Goal: Browse casually

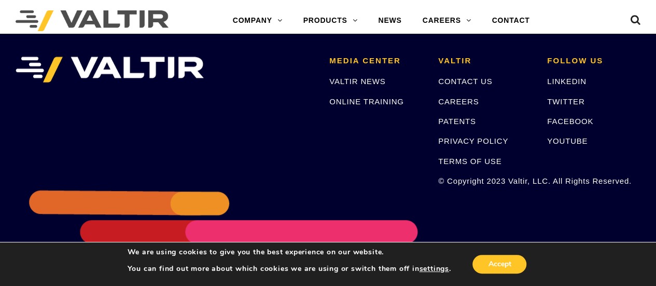
scroll to position [2227, 0]
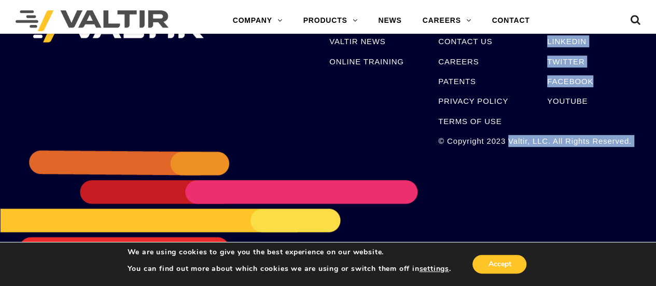
drag, startPoint x: 509, startPoint y: 142, endPoint x: 541, endPoint y: 136, distance: 32.7
click at [541, 17] on ul "MEDIA CENTER VALTIR NEWS ONLINE TRAINING [PERSON_NAME] CONTACT US CAREERS PATEN…" at bounding box center [328, 17] width 641 height 0
click at [543, 144] on li "FOLLOW US LINKEDIN TWITTER FACEBOOK YOUTUBE" at bounding box center [594, 82] width 109 height 130
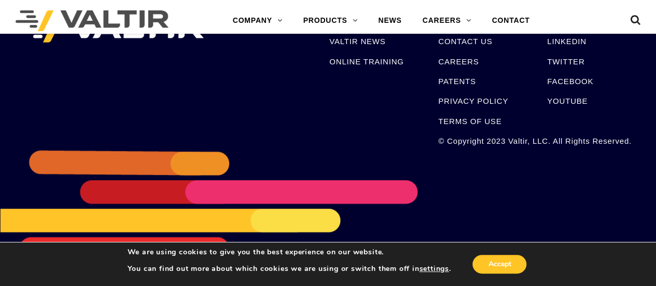
click at [547, 141] on li "FOLLOW US LINKEDIN TWITTER FACEBOOK YOUTUBE" at bounding box center [594, 82] width 109 height 130
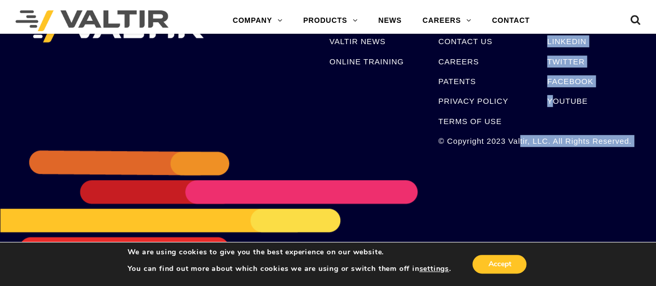
drag, startPoint x: 550, startPoint y: 142, endPoint x: 521, endPoint y: 137, distance: 29.9
click at [521, 17] on ul "MEDIA CENTER VALTIR NEWS ONLINE TRAINING [PERSON_NAME] CONTACT US CAREERS PATEN…" at bounding box center [328, 17] width 641 height 0
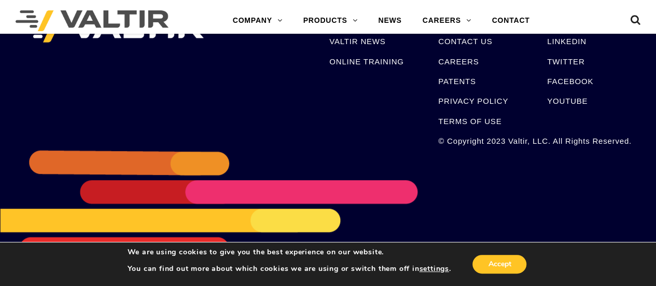
click at [501, 142] on p "© Copyright 2023 Valtir, LLC. All Rights Reserved." at bounding box center [484, 141] width 93 height 12
drag, startPoint x: 506, startPoint y: 141, endPoint x: 535, endPoint y: 155, distance: 32.0
click at [535, 155] on div "MEDIA CENTER VALTIR NEWS ONLINE TRAINING [PERSON_NAME] CONTACT US CAREERS PATEN…" at bounding box center [328, 130] width 656 height 311
click at [532, 142] on p "© Copyright 2023 Valtir, LLC. All Rights Reserved." at bounding box center [484, 141] width 93 height 12
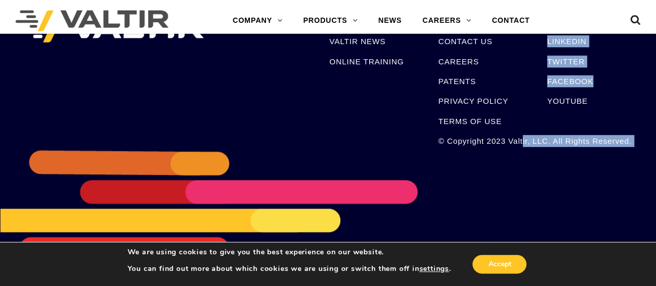
drag, startPoint x: 548, startPoint y: 141, endPoint x: 523, endPoint y: 138, distance: 25.6
click at [523, 17] on ul "MEDIA CENTER VALTIR NEWS ONLINE TRAINING [PERSON_NAME] CONTACT US CAREERS PATEN…" at bounding box center [328, 17] width 641 height 0
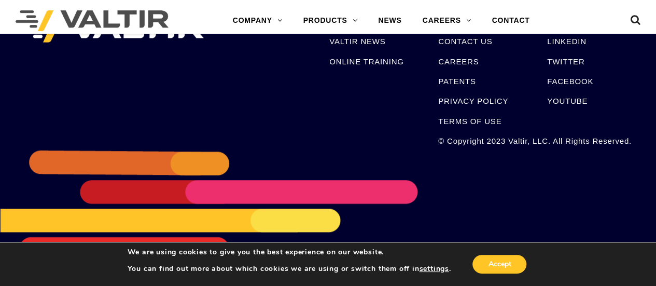
click at [500, 135] on p "© Copyright 2023 Valtir, LLC. All Rights Reserved." at bounding box center [484, 141] width 93 height 12
drag, startPoint x: 509, startPoint y: 140, endPoint x: 534, endPoint y: 142, distance: 25.0
click at [532, 142] on p "© Copyright 2023 Valtir, LLC. All Rights Reserved." at bounding box center [484, 141] width 93 height 12
